Goal: Find contact information: Find contact information

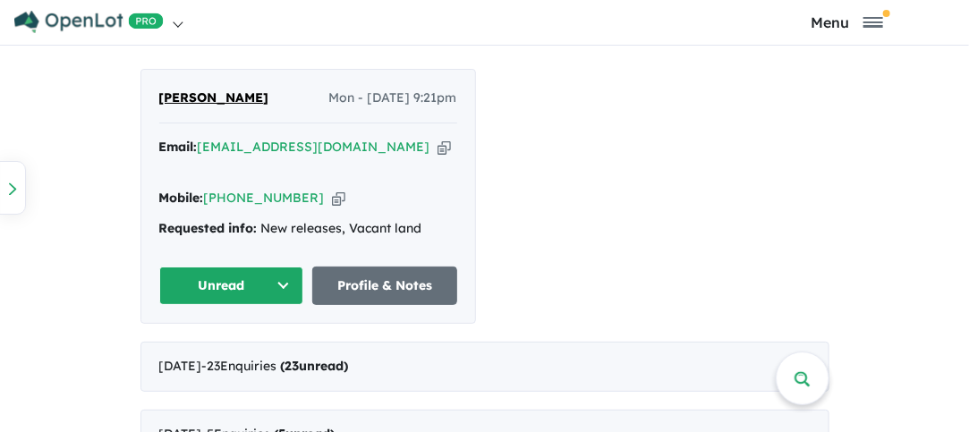
scroll to position [976, 0]
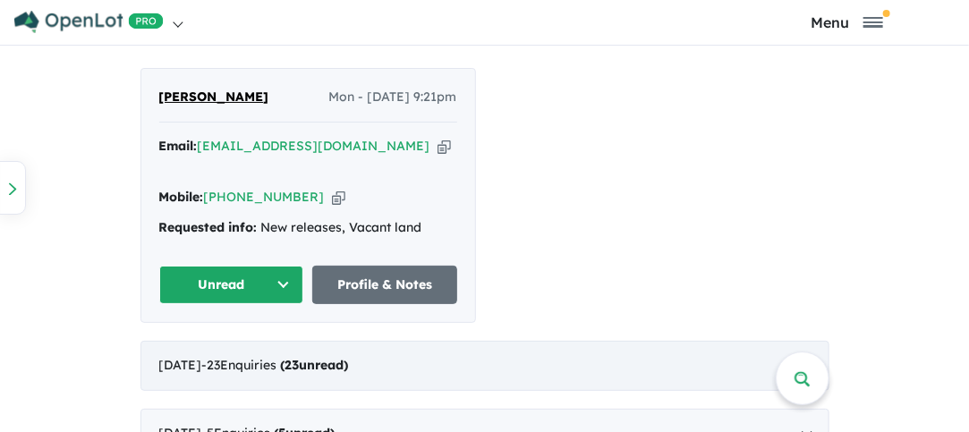
click at [455, 341] on div "[DATE] - 23 Enquir ies ( 23 unread)" at bounding box center [484, 366] width 689 height 50
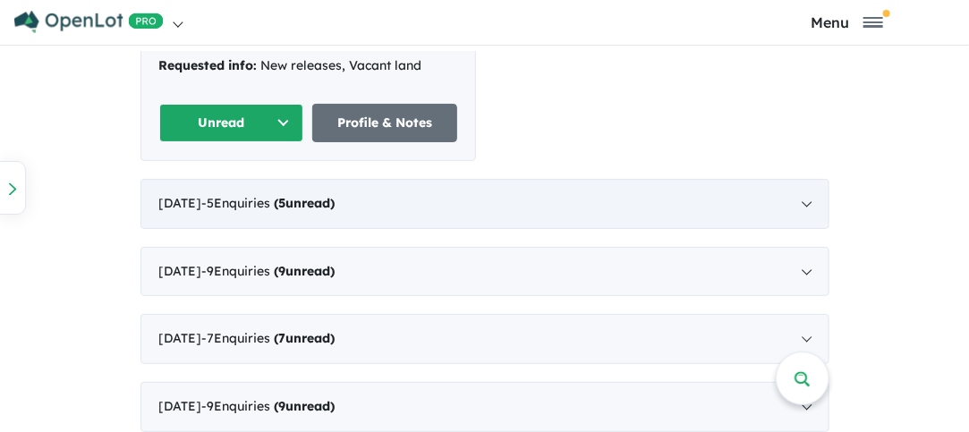
scroll to position [4, 0]
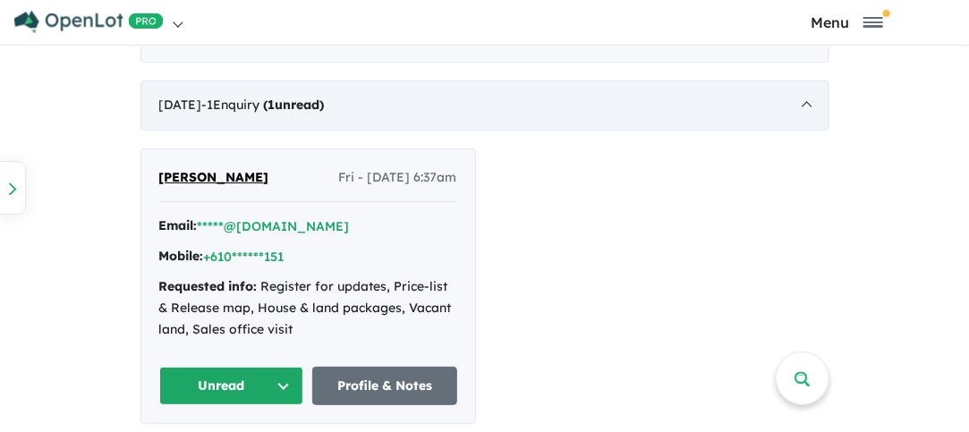
click at [523, 89] on div "[DATE] - 1 Enquir y ( 1 unread)" at bounding box center [484, 106] width 689 height 50
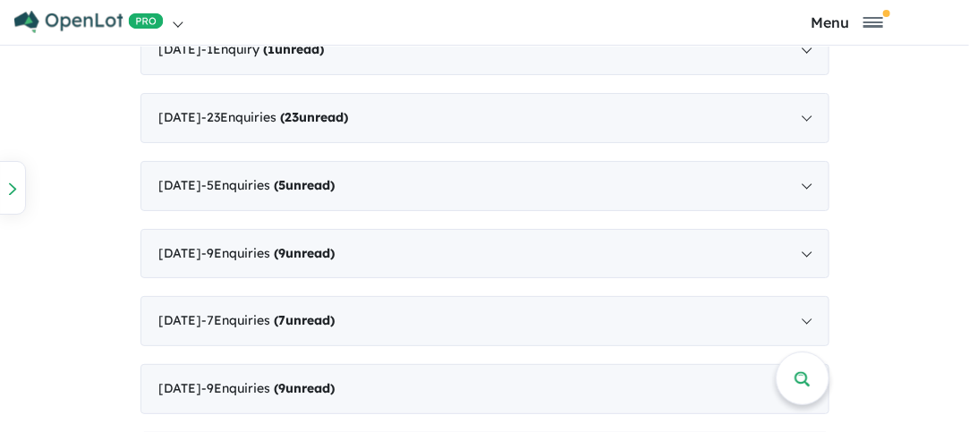
scroll to position [1073, 0]
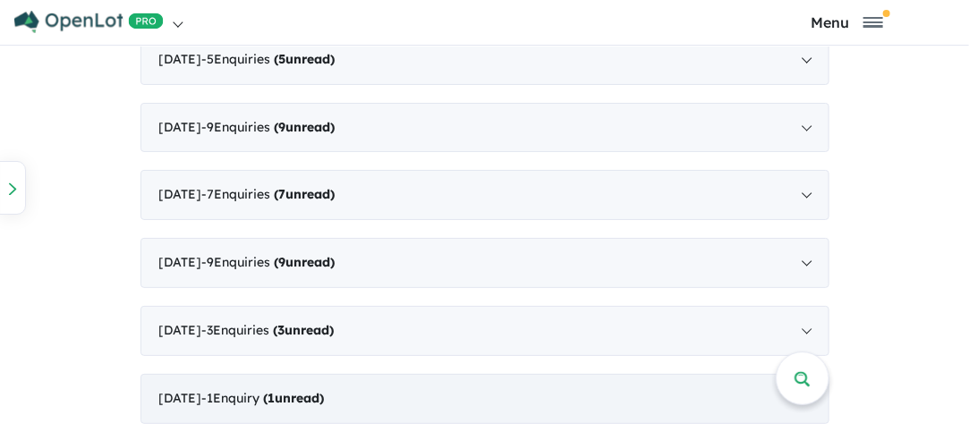
click at [407, 384] on div "[DATE] - 1 Enquir y ( 1 unread)" at bounding box center [484, 399] width 689 height 50
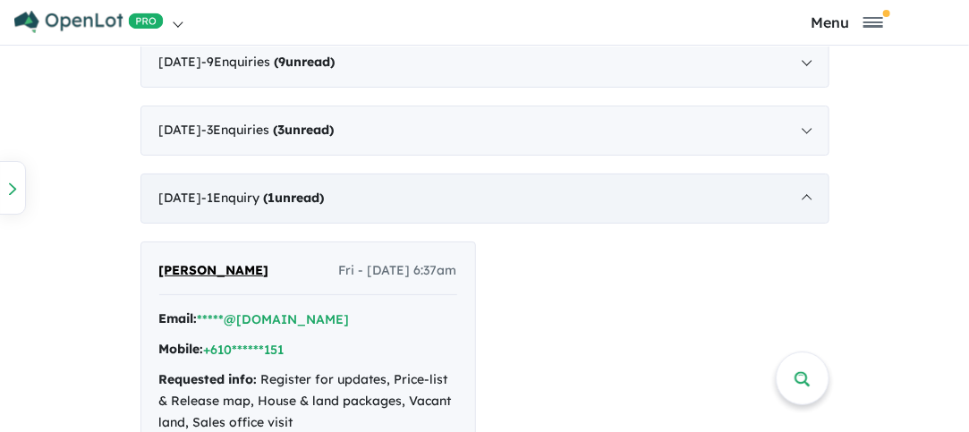
scroll to position [1366, 0]
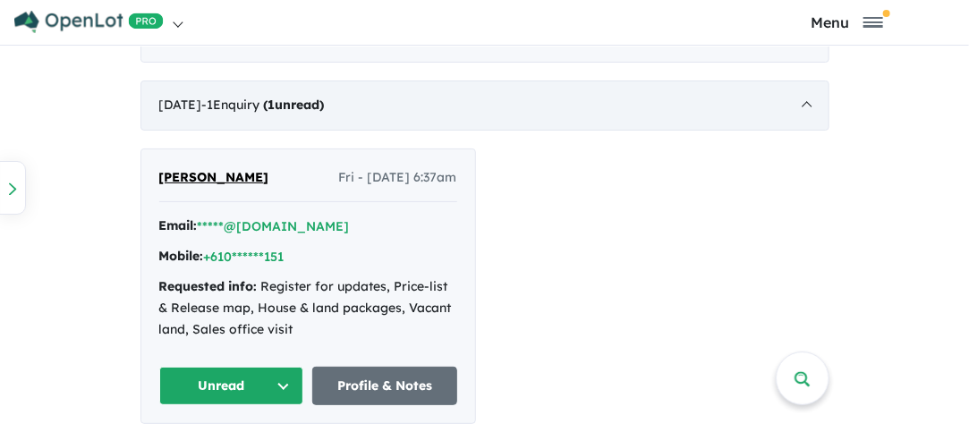
click at [552, 96] on div "[DATE] - 1 Enquir y ( 1 unread)" at bounding box center [484, 106] width 689 height 50
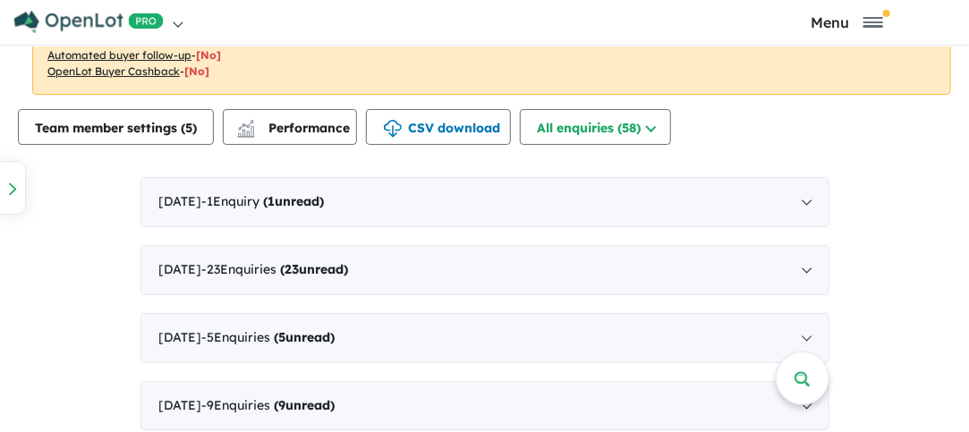
scroll to position [885, 0]
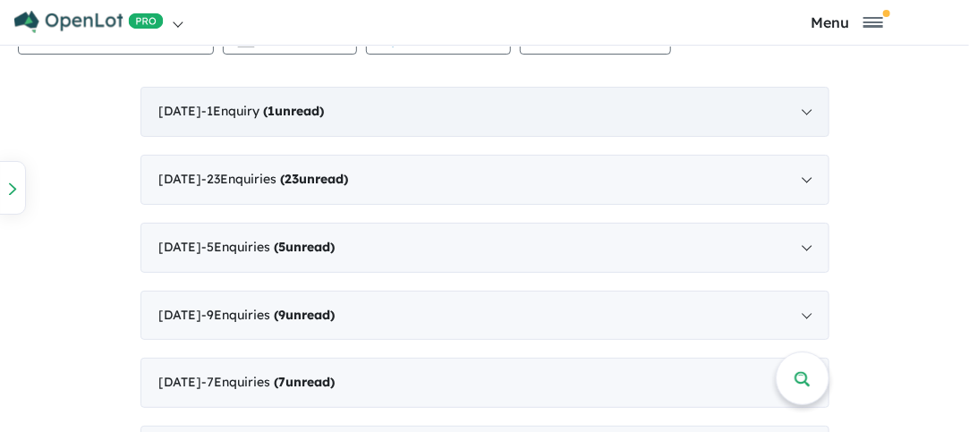
click at [496, 115] on div "[DATE] - 1 Enquir y ( 1 unread)" at bounding box center [484, 112] width 689 height 50
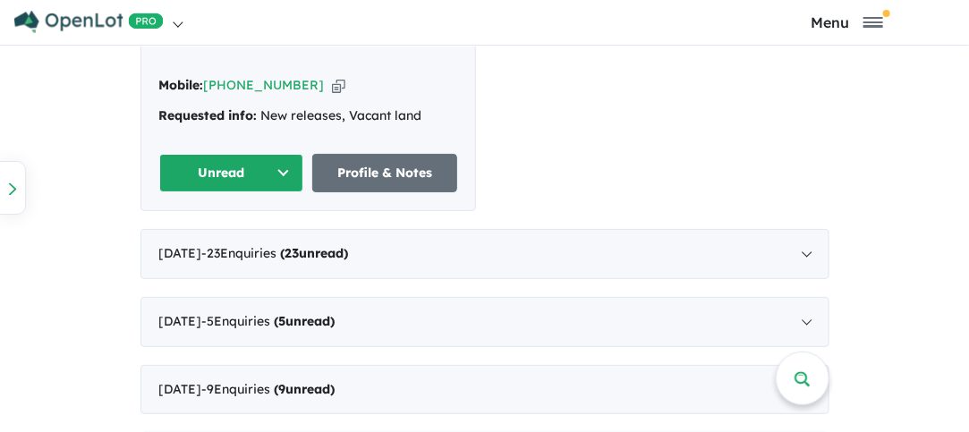
scroll to position [1089, 0]
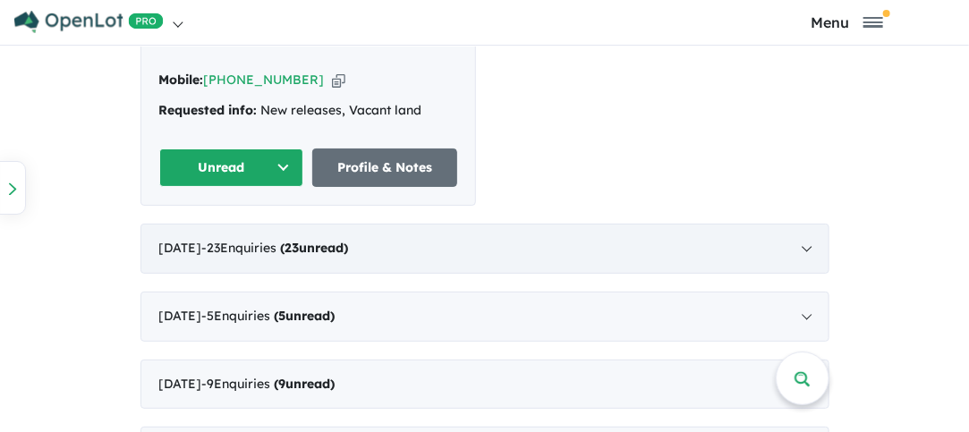
click at [336, 235] on div "[DATE] - 23 Enquir ies ( 23 unread)" at bounding box center [484, 249] width 689 height 50
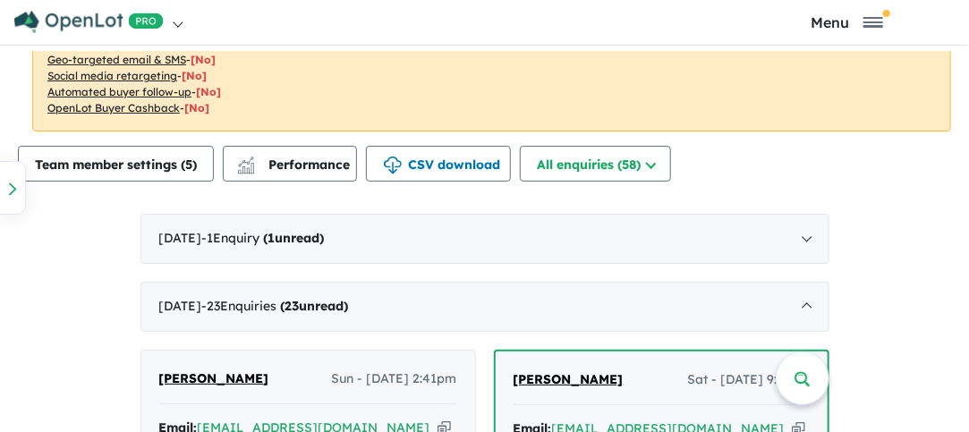
scroll to position [752, 0]
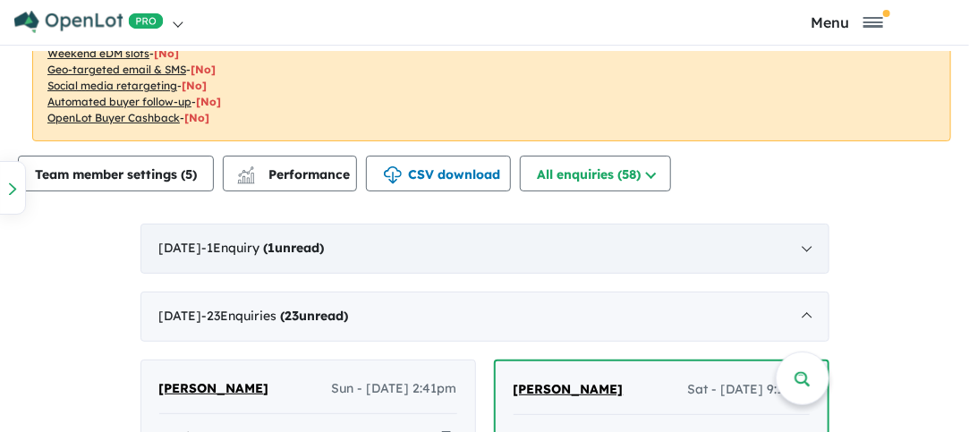
click at [432, 245] on div "[DATE] - 1 Enquir y ( 1 unread)" at bounding box center [484, 249] width 689 height 50
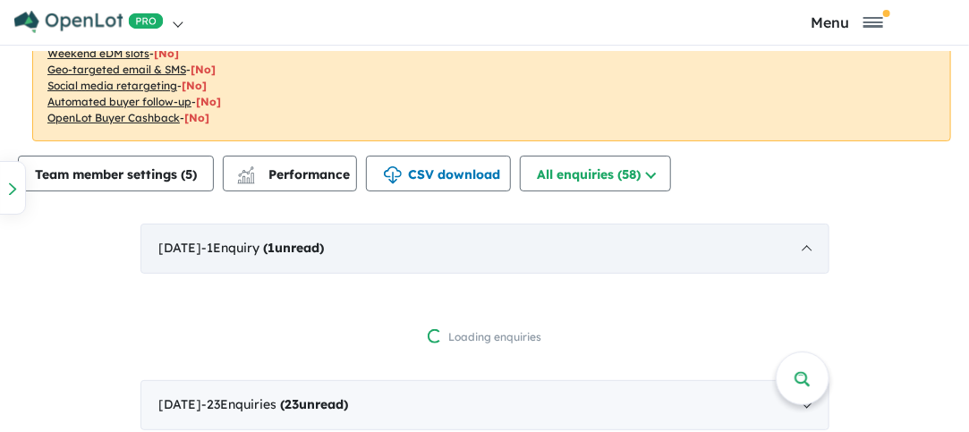
scroll to position [4, 0]
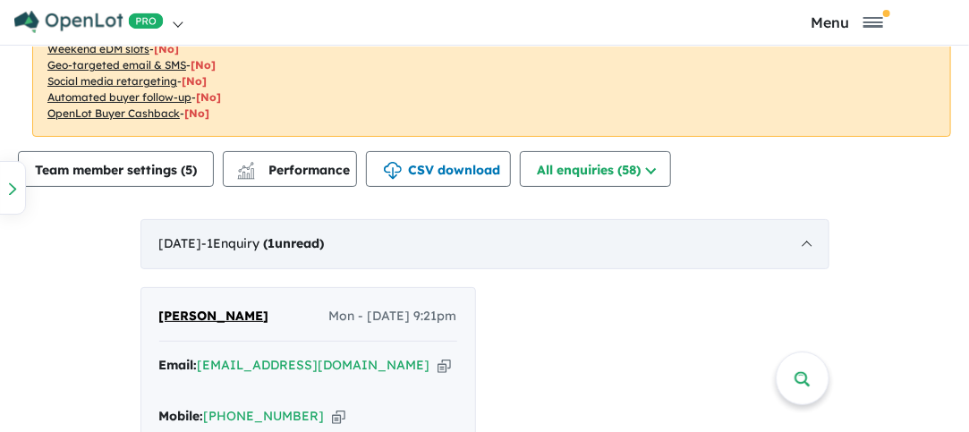
click at [432, 245] on div "[DATE] - 1 Enquir y ( 1 unread)" at bounding box center [484, 244] width 689 height 50
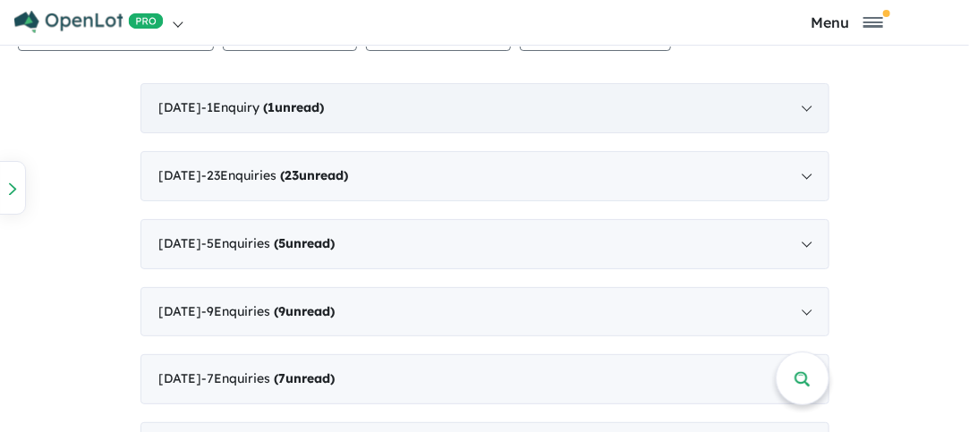
scroll to position [887, 0]
click at [427, 170] on div "[DATE] - 23 Enquir ies ( 23 unread)" at bounding box center [484, 177] width 689 height 50
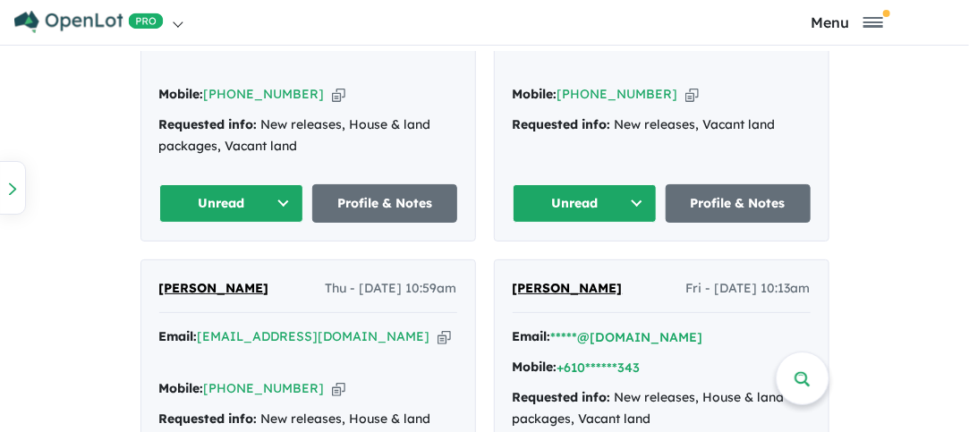
scroll to position [2742, 0]
click at [332, 379] on icon "button" at bounding box center [338, 388] width 13 height 19
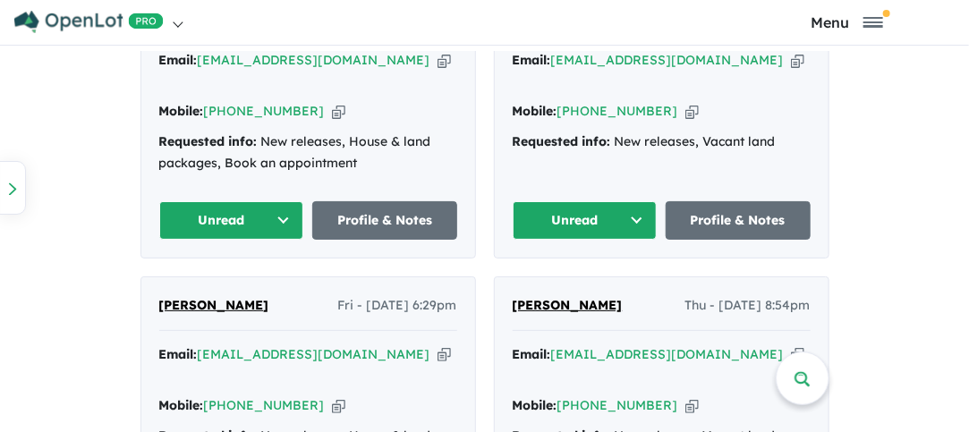
scroll to position [2430, 0]
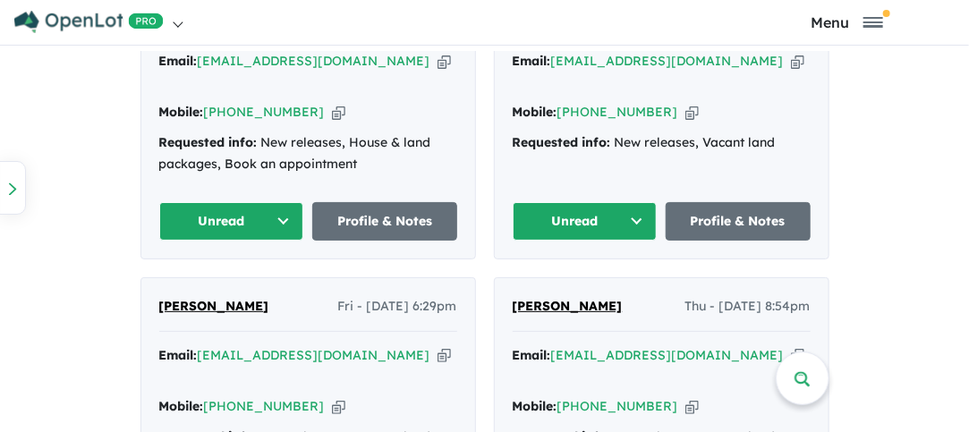
click at [791, 346] on icon "button" at bounding box center [797, 355] width 13 height 19
click at [685, 397] on icon "button" at bounding box center [691, 406] width 13 height 19
click at [437, 346] on icon "button" at bounding box center [443, 355] width 13 height 19
drag, startPoint x: 252, startPoint y: 273, endPoint x: 260, endPoint y: 284, distance: 14.1
click at [260, 345] on div "Email: [EMAIL_ADDRESS][DOMAIN_NAME] Copied! Mobile: [PHONE_NUMBER] Copied! Requ…" at bounding box center [308, 411] width 298 height 133
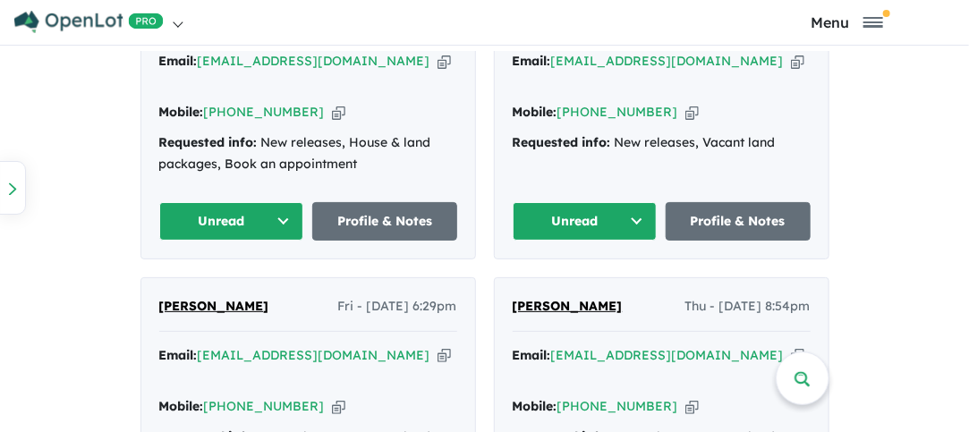
click at [332, 397] on icon "button" at bounding box center [338, 406] width 13 height 19
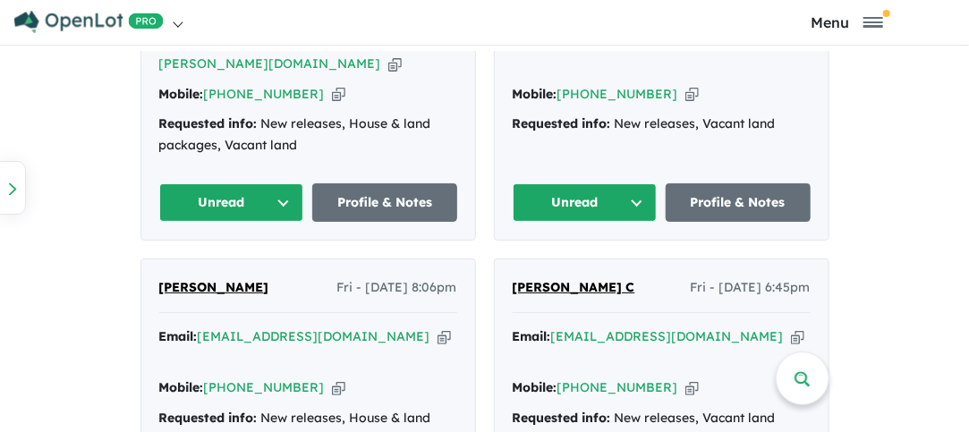
scroll to position [2153, 0]
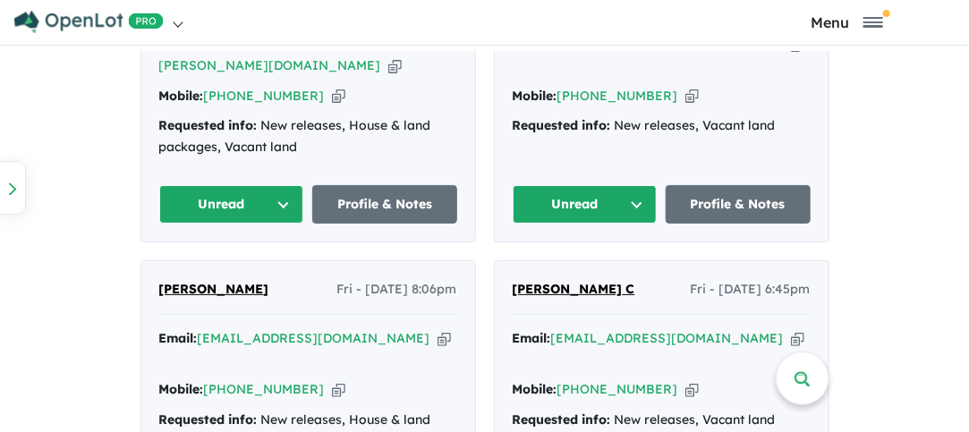
click at [791, 329] on icon "button" at bounding box center [797, 338] width 13 height 19
click at [437, 329] on icon "button" at bounding box center [443, 338] width 13 height 19
click at [332, 380] on icon "button" at bounding box center [338, 389] width 13 height 19
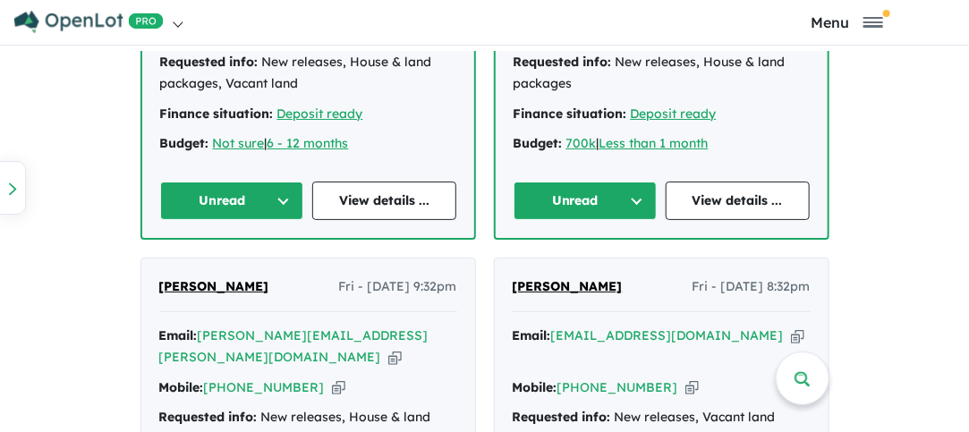
scroll to position [1859, 0]
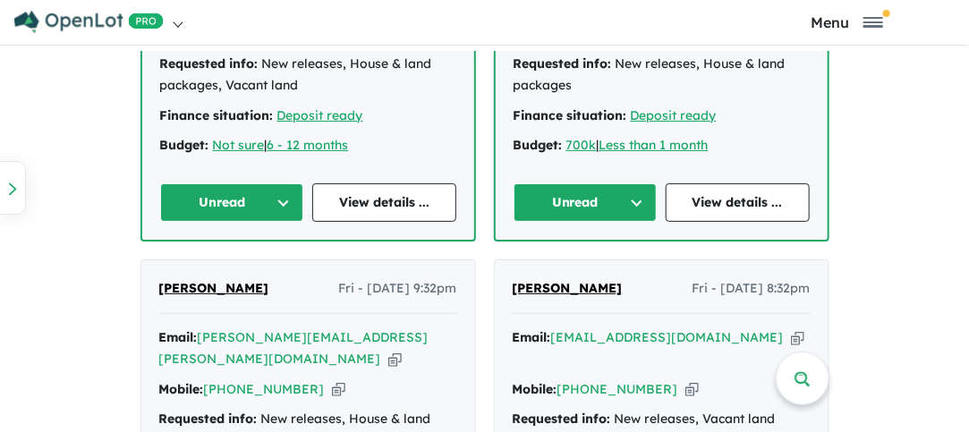
click at [791, 328] on icon "button" at bounding box center [797, 337] width 13 height 19
click at [685, 380] on icon "button" at bounding box center [691, 389] width 13 height 19
click at [402, 350] on icon "button" at bounding box center [394, 359] width 13 height 19
click at [332, 380] on icon "button" at bounding box center [338, 389] width 13 height 19
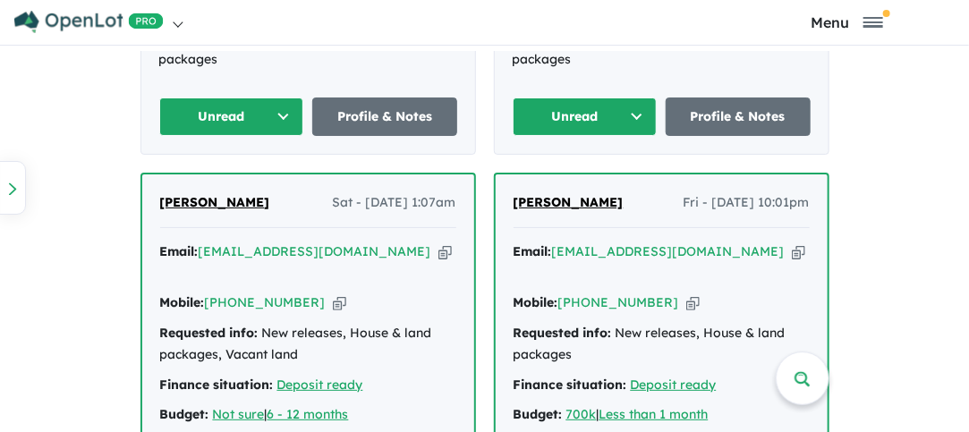
scroll to position [1590, 0]
click at [792, 242] on icon "button" at bounding box center [798, 251] width 13 height 19
click at [438, 242] on icon "button" at bounding box center [444, 251] width 13 height 19
click at [333, 293] on icon "button" at bounding box center [339, 302] width 13 height 19
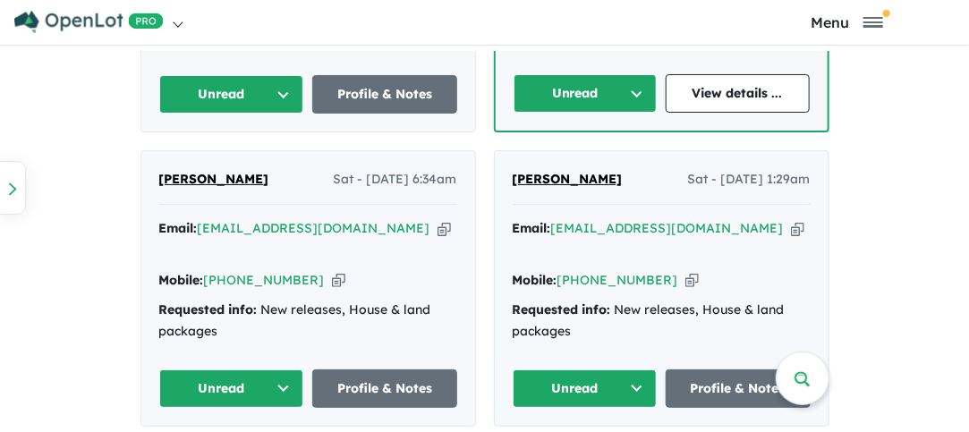
scroll to position [1319, 0]
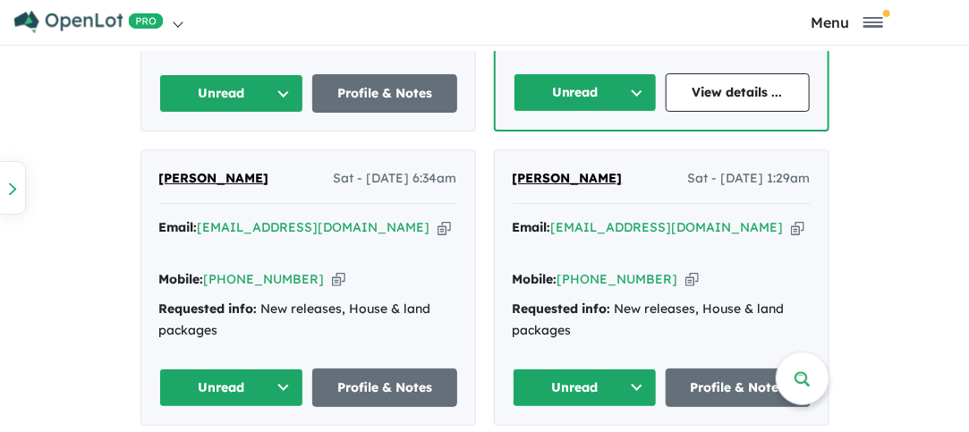
click at [791, 218] on icon "button" at bounding box center [797, 227] width 13 height 19
click at [685, 270] on icon "button" at bounding box center [691, 279] width 13 height 19
click at [437, 218] on icon "button" at bounding box center [443, 227] width 13 height 19
click at [332, 270] on icon "button" at bounding box center [338, 279] width 13 height 19
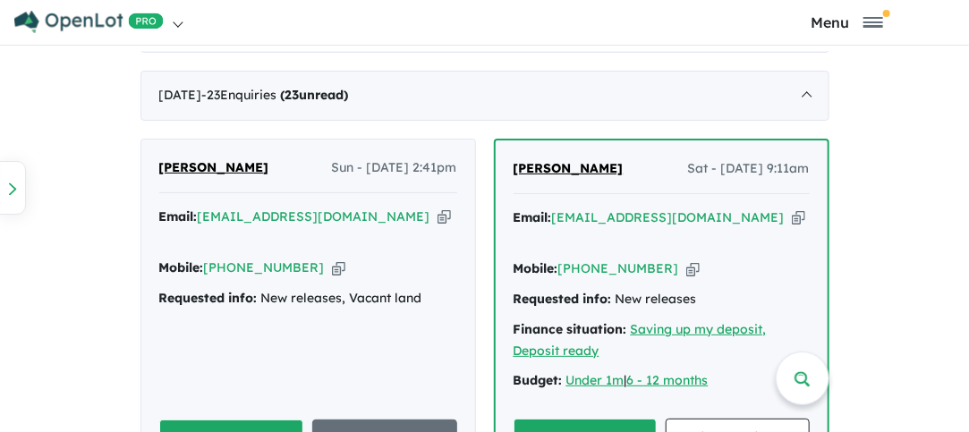
scroll to position [972, 0]
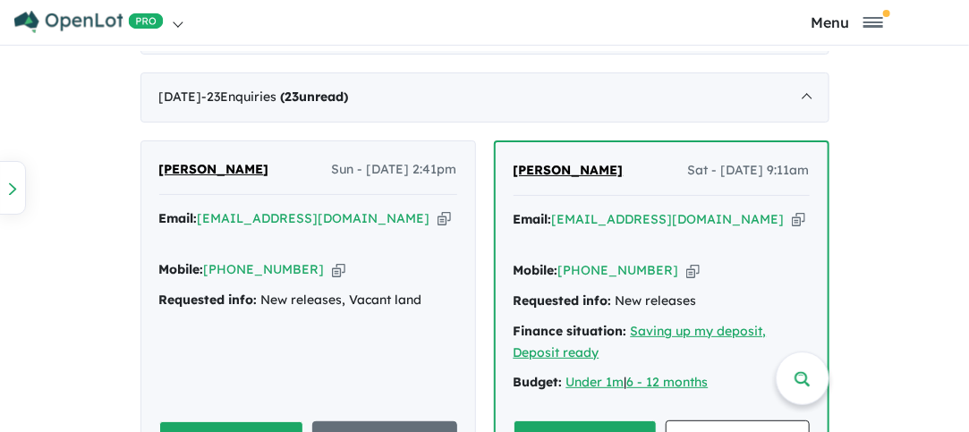
click at [792, 217] on icon "button" at bounding box center [798, 219] width 13 height 19
click at [686, 261] on icon "button" at bounding box center [692, 270] width 13 height 19
click at [437, 214] on icon "button" at bounding box center [443, 218] width 13 height 19
click at [332, 267] on icon "button" at bounding box center [338, 269] width 13 height 19
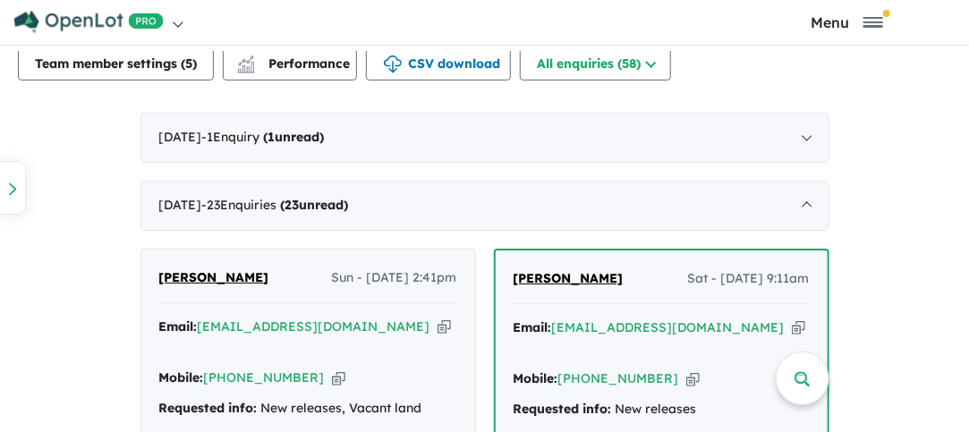
scroll to position [863, 0]
click at [480, 206] on div "[DATE] - 23 Enquir ies ( 23 unread)" at bounding box center [484, 206] width 689 height 50
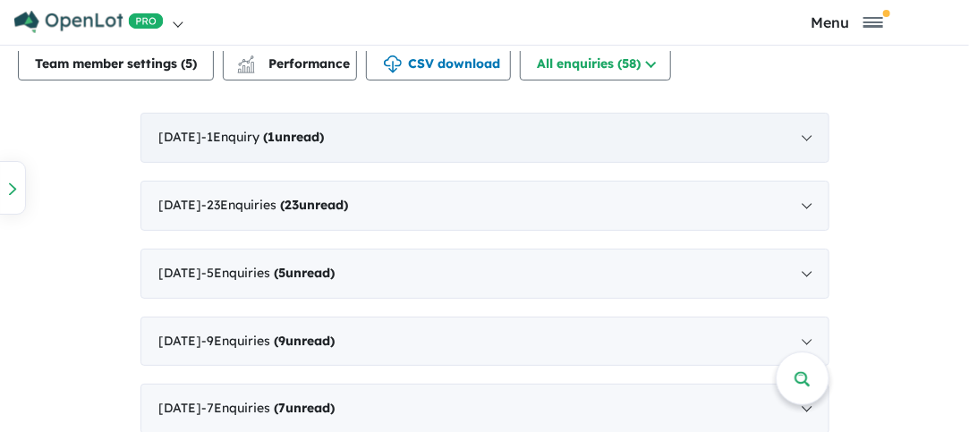
click at [454, 142] on div "[DATE] - 1 Enquir y ( 1 unread)" at bounding box center [484, 138] width 689 height 50
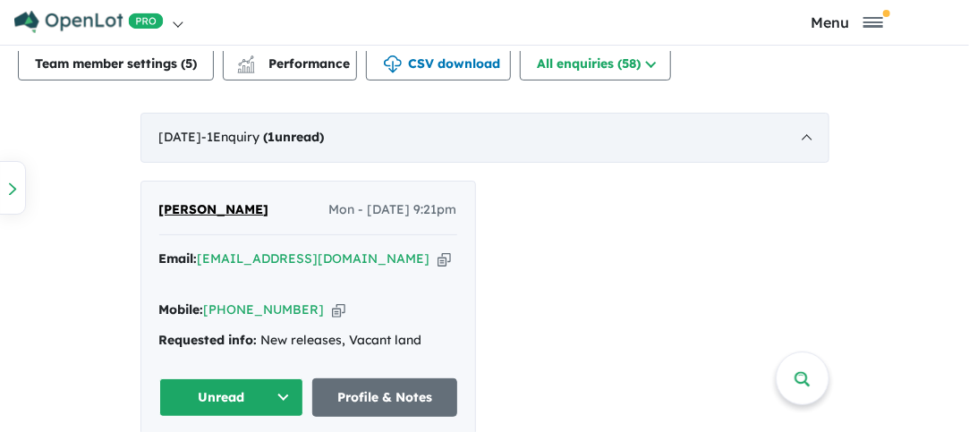
scroll to position [4, 0]
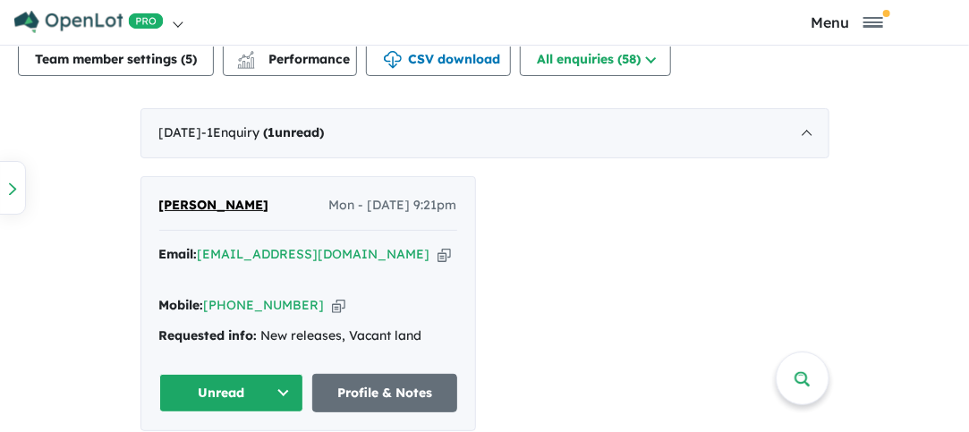
drag, startPoint x: 266, startPoint y: 252, endPoint x: 356, endPoint y: 280, distance: 94.5
click at [356, 295] on div "Mobile: [PHONE_NUMBER] Copied!" at bounding box center [308, 305] width 298 height 21
click at [437, 250] on icon "button" at bounding box center [443, 254] width 13 height 19
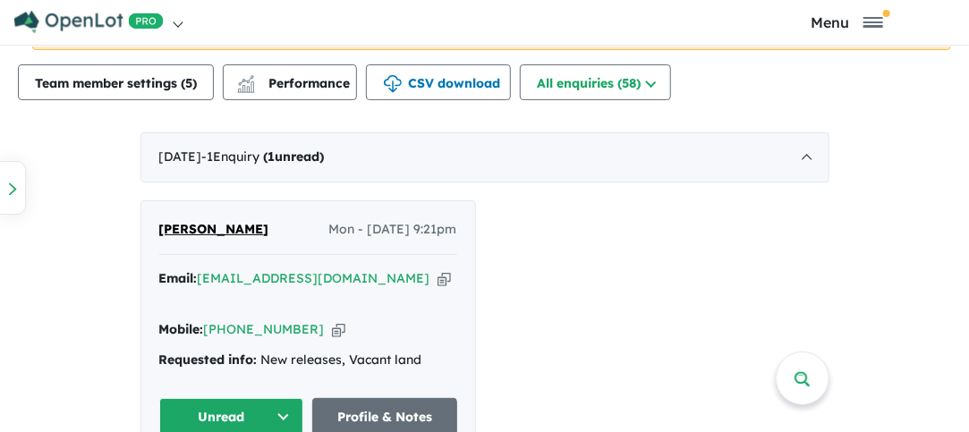
scroll to position [838, 0]
click at [620, 161] on div "[DATE] - 1 Enquir y ( 1 unread)" at bounding box center [484, 158] width 689 height 50
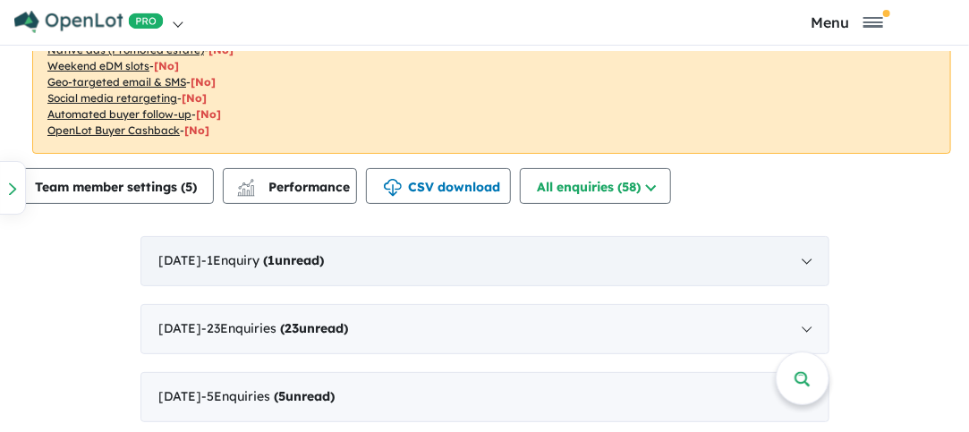
scroll to position [847, 0]
